Goal: Navigation & Orientation: Find specific page/section

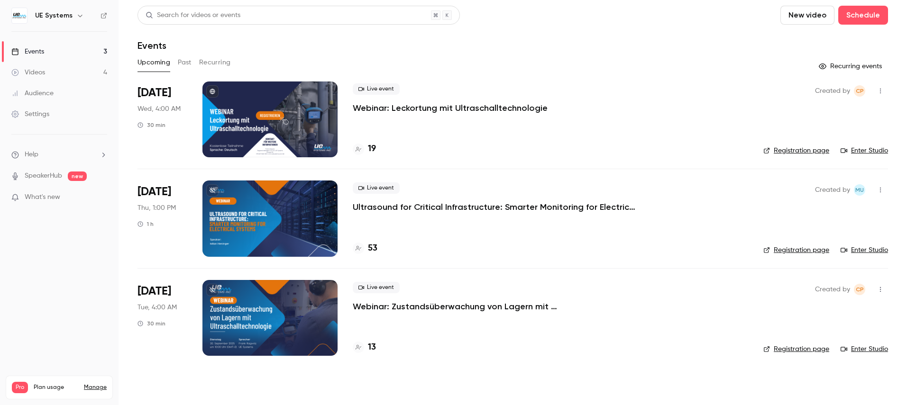
click at [54, 55] on link "Events 3" at bounding box center [59, 51] width 119 height 21
